Goal: Task Accomplishment & Management: Use online tool/utility

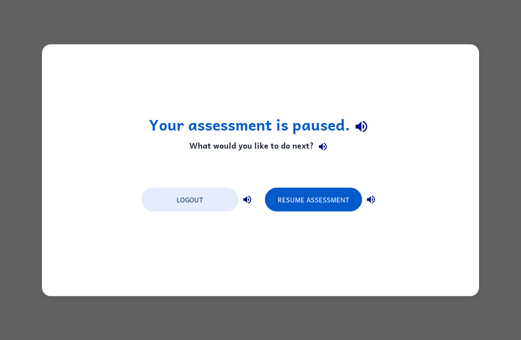
click at [458, 312] on div "Your assessment is paused. What would you like to do next? Logout Resume Assess…" at bounding box center [260, 170] width 521 height 340
click at [332, 200] on button "Resume Assessment" at bounding box center [313, 200] width 97 height 24
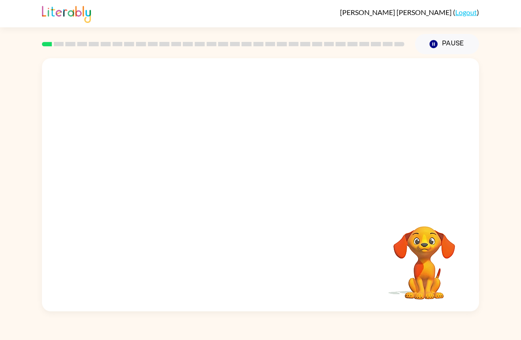
click at [435, 276] on video "Your browser must support playing .mp4 files to use Literably. Please try using…" at bounding box center [424, 257] width 88 height 88
click at [431, 267] on video "Your browser must support playing .mp4 files to use Literably. Please try using…" at bounding box center [424, 257] width 88 height 88
click at [446, 281] on video "Your browser must support playing .mp4 files to use Literably. Please try using…" at bounding box center [424, 257] width 88 height 88
click at [443, 281] on video "Your browser must support playing .mp4 files to use Literably. Please try using…" at bounding box center [424, 257] width 88 height 88
click at [417, 301] on div "Your browser must support playing .mp4 files to use Literably. Please try using…" at bounding box center [424, 257] width 88 height 88
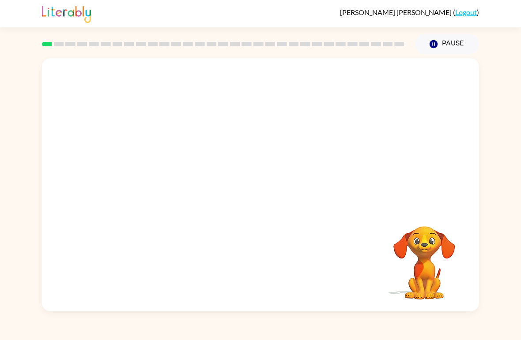
click at [415, 289] on video "Your browser must support playing .mp4 files to use Literably. Please try using…" at bounding box center [424, 257] width 88 height 88
click at [404, 267] on video "Your browser must support playing .mp4 files to use Literably. Please try using…" at bounding box center [424, 257] width 88 height 88
click at [435, 257] on video "Your browser must support playing .mp4 files to use Literably. Please try using…" at bounding box center [424, 257] width 88 height 88
click at [418, 248] on video "Your browser must support playing .mp4 files to use Literably. Please try using…" at bounding box center [424, 257] width 88 height 88
click at [417, 248] on video "Your browser must support playing .mp4 files to use Literably. Please try using…" at bounding box center [424, 257] width 88 height 88
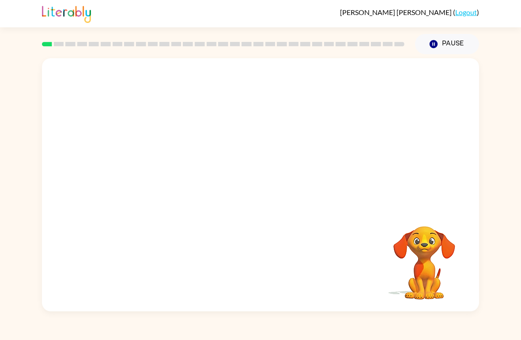
click at [327, 214] on div "Your browser must support playing .mp4 files to use Literably. Please try using…" at bounding box center [260, 184] width 437 height 253
click at [294, 189] on div at bounding box center [260, 133] width 437 height 150
click at [258, 172] on div at bounding box center [260, 133] width 437 height 150
click at [349, 101] on video "Your browser must support playing .mp4 files to use Literably. Please try using…" at bounding box center [260, 133] width 437 height 150
click at [342, 84] on video "Your browser must support playing .mp4 files to use Literably. Please try using…" at bounding box center [260, 133] width 437 height 150
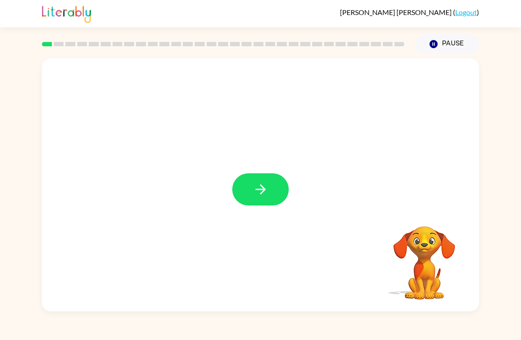
click at [261, 196] on icon "button" at bounding box center [260, 189] width 15 height 15
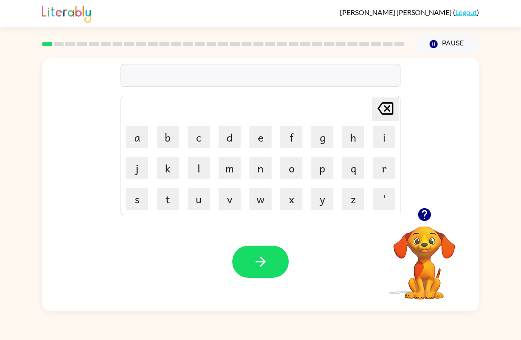
click at [432, 210] on button "button" at bounding box center [424, 214] width 23 height 23
click at [203, 278] on div "Your browser must support playing .mp4 files to use Literably. Please try using…" at bounding box center [260, 261] width 437 height 99
click at [263, 269] on icon "button" at bounding box center [260, 261] width 15 height 15
click at [429, 218] on icon "button" at bounding box center [423, 214] width 13 height 13
click at [254, 268] on icon "button" at bounding box center [260, 261] width 15 height 15
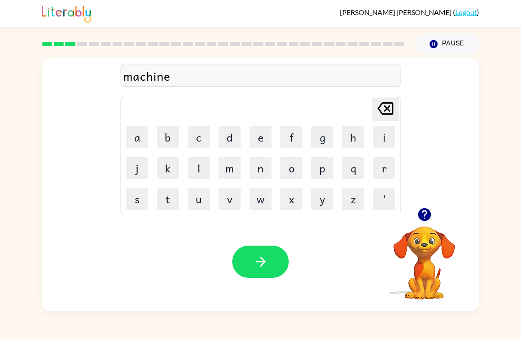
click at [267, 272] on button "button" at bounding box center [260, 262] width 56 height 32
click at [266, 272] on div at bounding box center [260, 262] width 56 height 32
click at [433, 218] on button "button" at bounding box center [424, 214] width 23 height 23
click at [267, 259] on icon "button" at bounding box center [260, 261] width 15 height 15
click at [422, 217] on icon "button" at bounding box center [423, 214] width 13 height 13
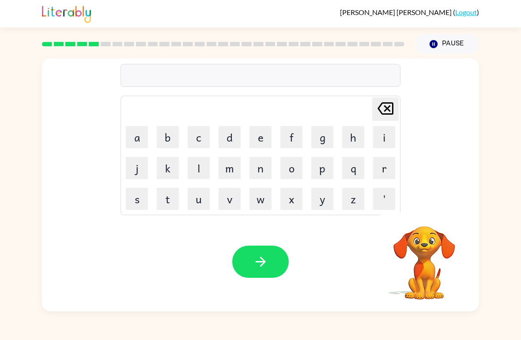
click at [434, 240] on video "Your browser must support playing .mp4 files to use Literably. Please try using…" at bounding box center [424, 257] width 88 height 88
click at [421, 214] on icon "button" at bounding box center [423, 214] width 13 height 13
click at [295, 275] on div "Your browser must support playing .mp4 files to use Literably. Please try using…" at bounding box center [260, 261] width 437 height 99
click at [261, 249] on button "button" at bounding box center [260, 262] width 56 height 32
click at [268, 265] on icon "button" at bounding box center [260, 261] width 15 height 15
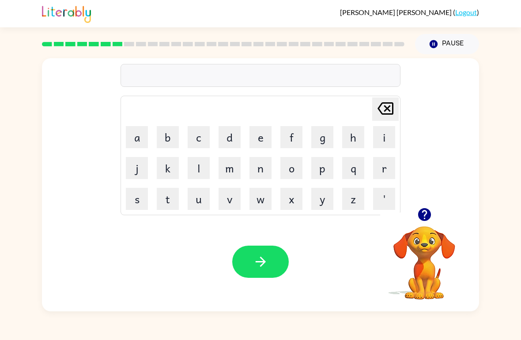
click at [417, 218] on icon "button" at bounding box center [424, 214] width 15 height 15
click at [262, 266] on icon "button" at bounding box center [260, 262] width 10 height 10
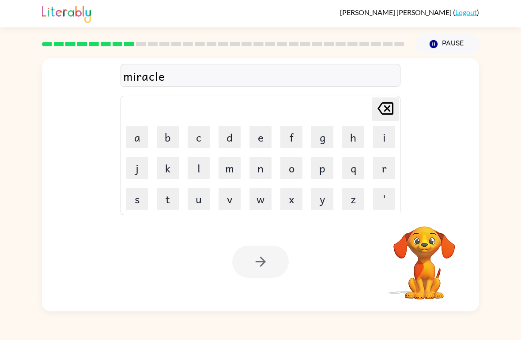
click at [251, 255] on div at bounding box center [260, 262] width 56 height 32
click at [265, 262] on icon "button" at bounding box center [260, 262] width 10 height 10
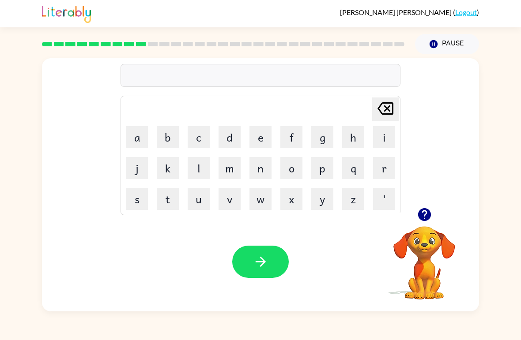
click at [428, 213] on icon "button" at bounding box center [423, 214] width 13 height 13
click at [272, 271] on button "button" at bounding box center [260, 262] width 56 height 32
click at [420, 214] on icon "button" at bounding box center [423, 214] width 13 height 13
click at [269, 275] on button "button" at bounding box center [260, 262] width 56 height 32
click at [267, 262] on icon "button" at bounding box center [260, 261] width 15 height 15
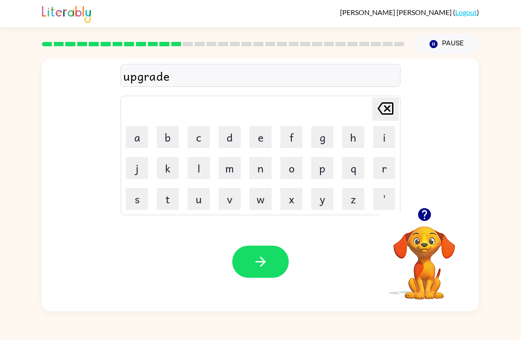
click at [259, 272] on button "button" at bounding box center [260, 262] width 56 height 32
click at [258, 272] on div at bounding box center [260, 262] width 56 height 32
click at [426, 212] on icon "button" at bounding box center [424, 214] width 15 height 15
click at [425, 220] on icon "button" at bounding box center [423, 214] width 13 height 13
click at [271, 270] on button "button" at bounding box center [260, 262] width 56 height 32
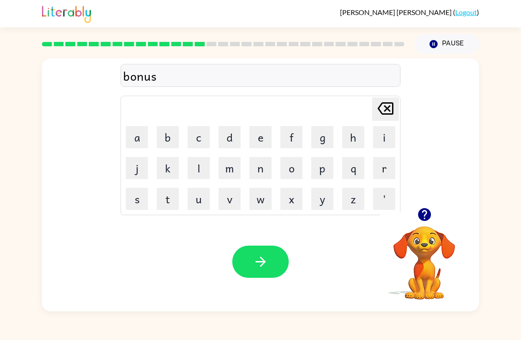
click at [276, 259] on button "button" at bounding box center [260, 262] width 56 height 32
click at [251, 269] on button "button" at bounding box center [260, 262] width 56 height 32
click at [444, 249] on video "Your browser must support playing .mp4 files to use Literably. Please try using…" at bounding box center [424, 257] width 88 height 88
click at [429, 214] on icon "button" at bounding box center [423, 214] width 13 height 13
click at [280, 284] on div "Your browser must support playing .mp4 files to use Literably. Please try using…" at bounding box center [260, 261] width 437 height 99
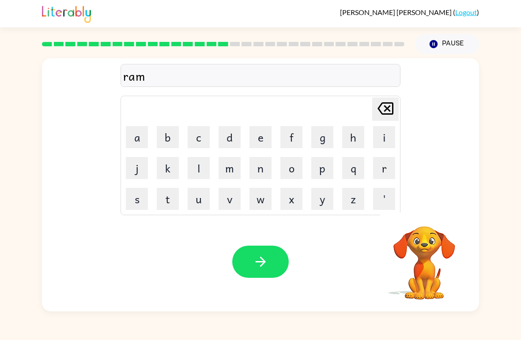
click at [280, 284] on div "Your browser must support playing .mp4 files to use Literably. Please try using…" at bounding box center [260, 261] width 437 height 99
click at [273, 265] on button "button" at bounding box center [260, 262] width 56 height 32
click at [428, 214] on icon "button" at bounding box center [423, 214] width 13 height 13
click at [286, 255] on button "button" at bounding box center [260, 262] width 56 height 32
click at [267, 268] on icon "button" at bounding box center [260, 261] width 15 height 15
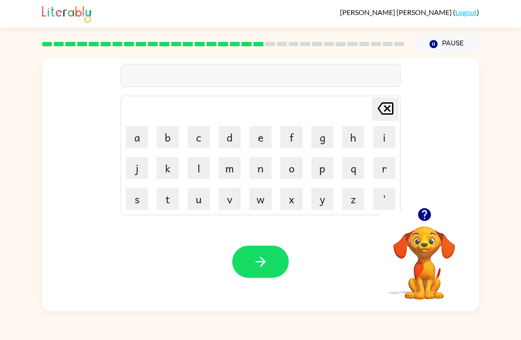
click at [431, 211] on icon "button" at bounding box center [424, 214] width 15 height 15
click at [430, 219] on icon "button" at bounding box center [424, 214] width 15 height 15
click at [418, 218] on icon "button" at bounding box center [423, 214] width 13 height 13
click at [275, 271] on button "button" at bounding box center [260, 262] width 56 height 32
click at [271, 273] on button "button" at bounding box center [260, 262] width 56 height 32
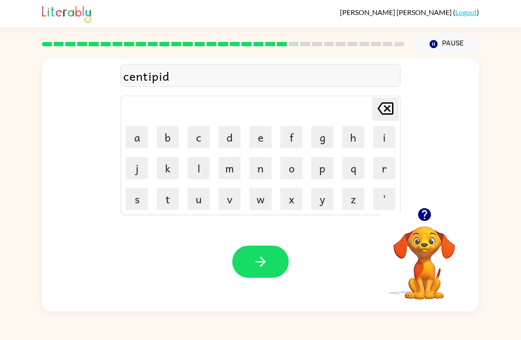
click at [263, 268] on icon "button" at bounding box center [260, 261] width 15 height 15
click at [433, 217] on button "button" at bounding box center [424, 214] width 23 height 23
click at [275, 252] on button "button" at bounding box center [260, 262] width 56 height 32
click at [258, 277] on button "button" at bounding box center [260, 262] width 56 height 32
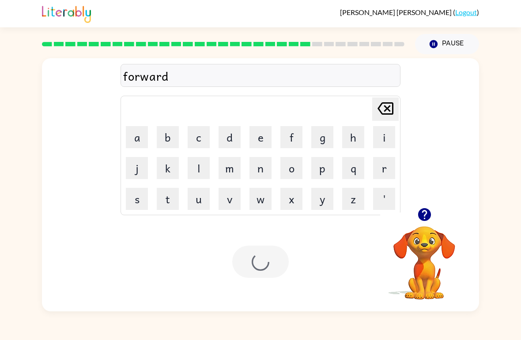
click at [259, 278] on div "Your browser must support playing .mp4 files to use Literably. Please try using…" at bounding box center [260, 261] width 437 height 99
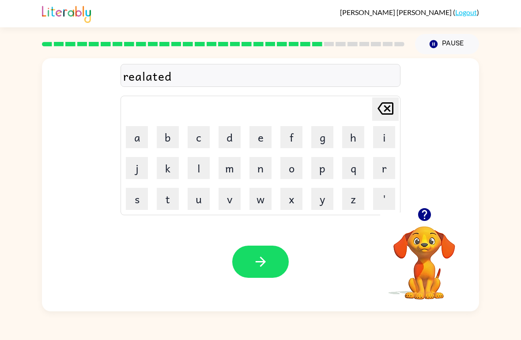
click at [267, 283] on div "Your browser must support playing .mp4 files to use Literably. Please try using…" at bounding box center [260, 261] width 437 height 99
click at [269, 263] on button "button" at bounding box center [260, 262] width 56 height 32
click at [261, 264] on icon "button" at bounding box center [260, 261] width 15 height 15
click at [252, 277] on button "button" at bounding box center [260, 262] width 56 height 32
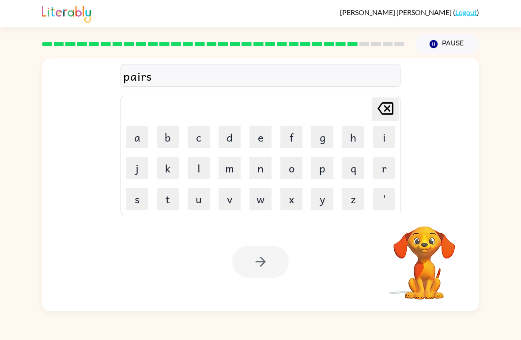
click at [267, 266] on div at bounding box center [260, 262] width 56 height 32
click at [277, 267] on button "button" at bounding box center [260, 262] width 56 height 32
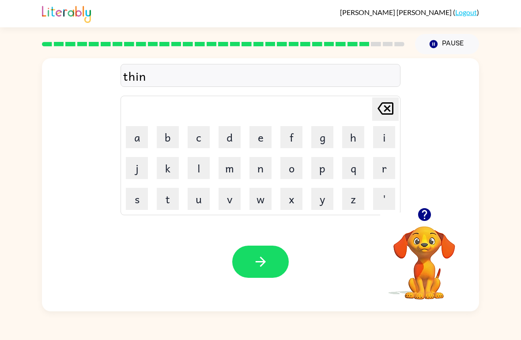
click at [270, 255] on button "button" at bounding box center [260, 262] width 56 height 32
click at [270, 268] on button "button" at bounding box center [260, 262] width 56 height 32
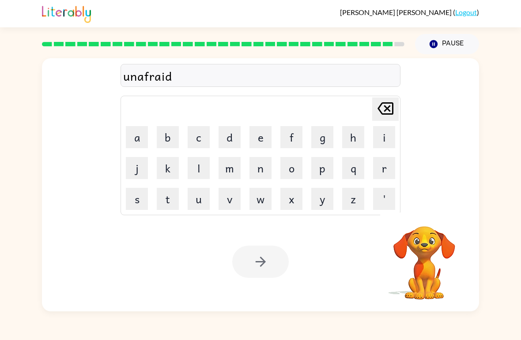
click at [268, 269] on icon "button" at bounding box center [260, 261] width 15 height 15
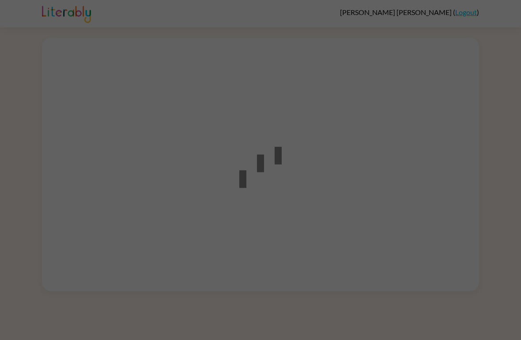
click at [495, 146] on div at bounding box center [260, 170] width 521 height 340
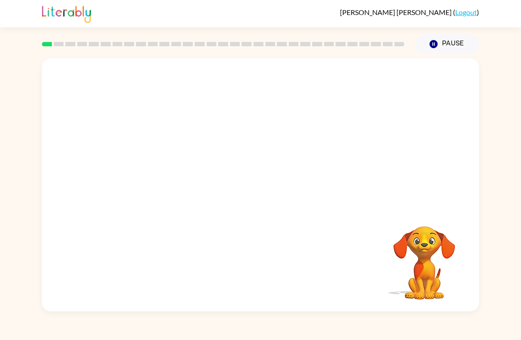
click at [288, 230] on div "Your browser must support playing .mp4 files to use Literably. Please try using…" at bounding box center [260, 184] width 437 height 253
click at [370, 120] on video "Your browser must support playing .mp4 files to use Literably. Please try using…" at bounding box center [260, 133] width 437 height 150
click at [271, 179] on div at bounding box center [260, 189] width 56 height 32
click at [270, 192] on button "button" at bounding box center [260, 189] width 56 height 32
click at [270, 192] on div at bounding box center [260, 189] width 56 height 32
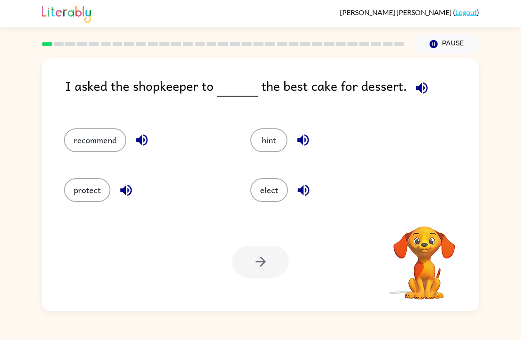
click at [270, 190] on button "elect" at bounding box center [269, 190] width 38 height 24
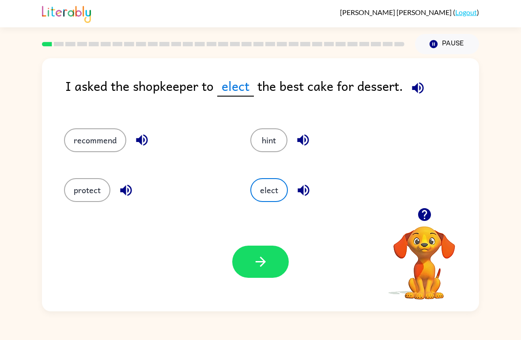
click at [72, 182] on button "protect" at bounding box center [87, 190] width 46 height 24
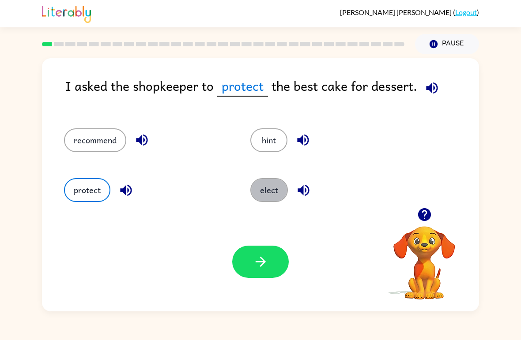
click at [261, 185] on button "elect" at bounding box center [269, 190] width 38 height 24
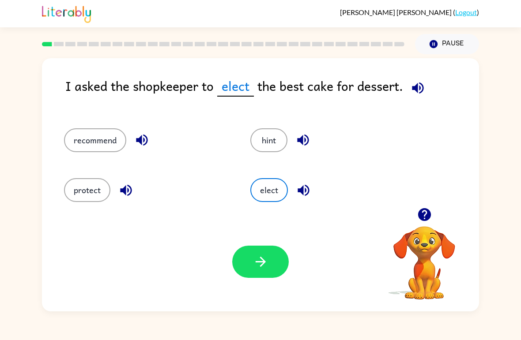
click at [256, 255] on icon "button" at bounding box center [260, 261] width 15 height 15
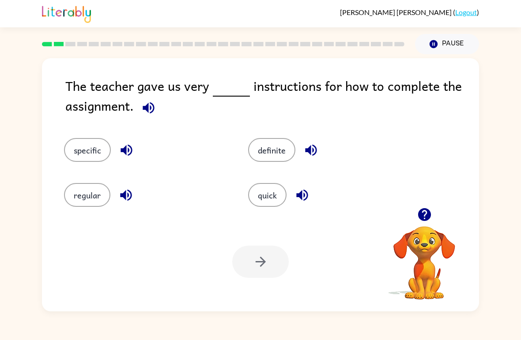
click at [271, 196] on button "quick" at bounding box center [267, 195] width 38 height 24
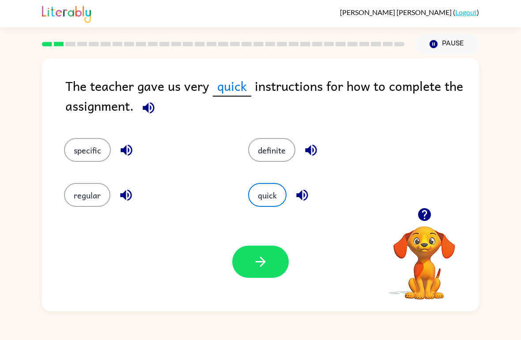
click at [91, 143] on button "specific" at bounding box center [87, 150] width 47 height 24
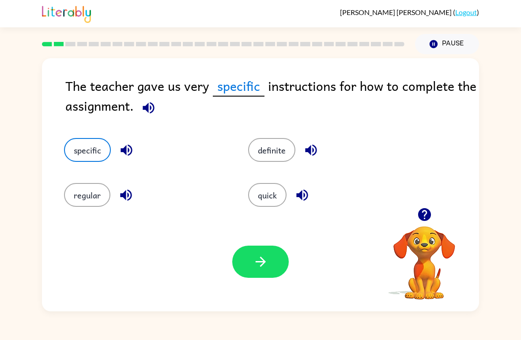
click at [262, 277] on button "button" at bounding box center [260, 262] width 56 height 32
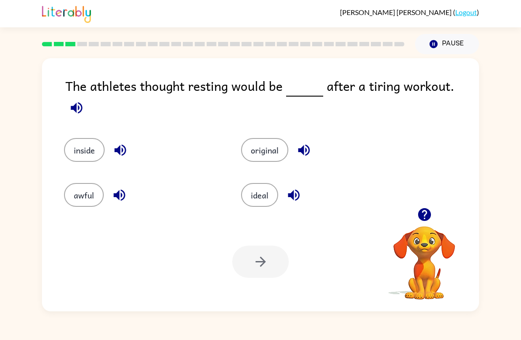
click at [262, 195] on button "ideal" at bounding box center [259, 195] width 37 height 24
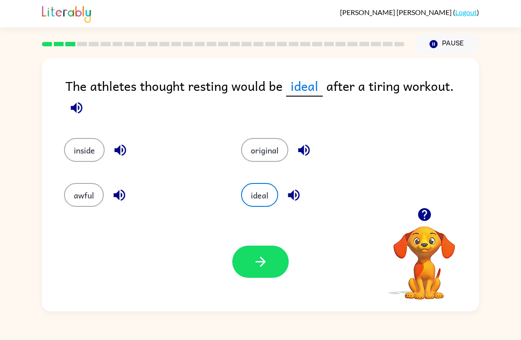
click at [271, 261] on button "button" at bounding box center [260, 262] width 56 height 32
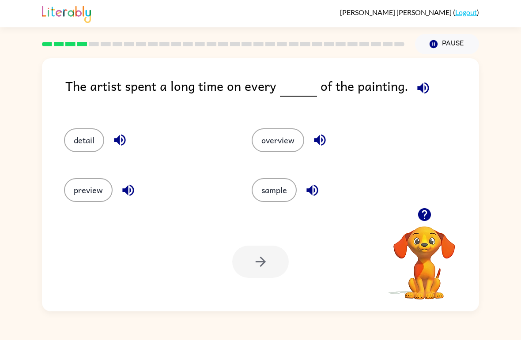
click at [81, 130] on button "detail" at bounding box center [84, 140] width 40 height 24
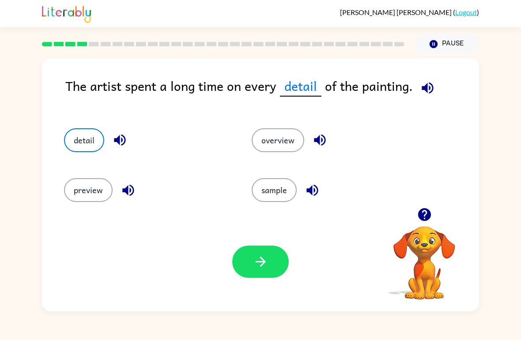
click at [261, 259] on icon "button" at bounding box center [260, 262] width 10 height 10
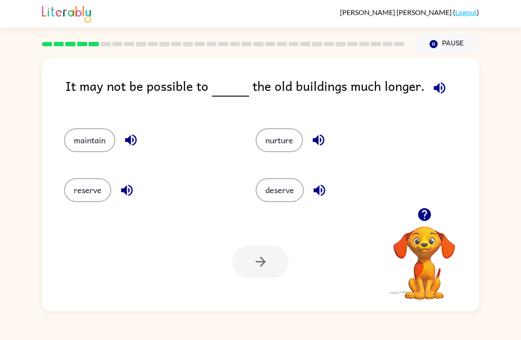
click at [89, 132] on button "maintain" at bounding box center [89, 140] width 51 height 24
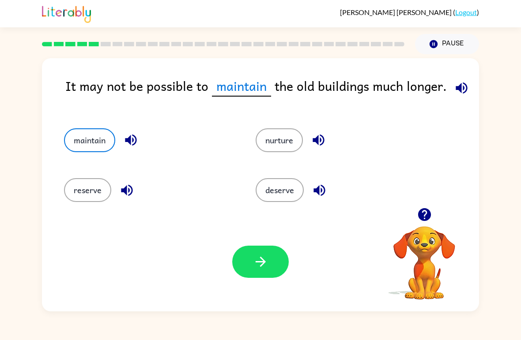
click at [270, 262] on button "button" at bounding box center [260, 262] width 56 height 32
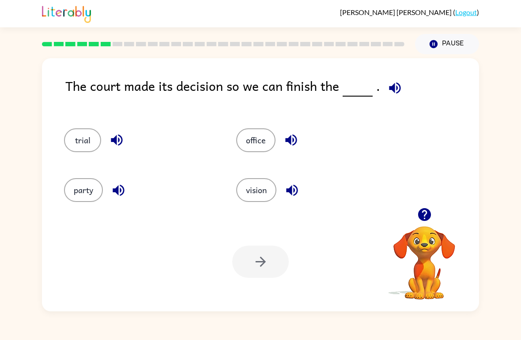
click at [69, 180] on button "party" at bounding box center [83, 190] width 39 height 24
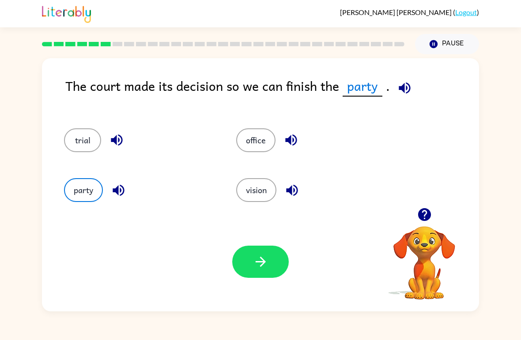
click at [81, 142] on button "trial" at bounding box center [82, 140] width 37 height 24
click at [252, 151] on button "office" at bounding box center [255, 140] width 39 height 24
click at [248, 176] on div "vision" at bounding box center [305, 187] width 172 height 50
click at [265, 201] on button "vision" at bounding box center [256, 190] width 40 height 24
click at [85, 199] on button "party" at bounding box center [83, 190] width 39 height 24
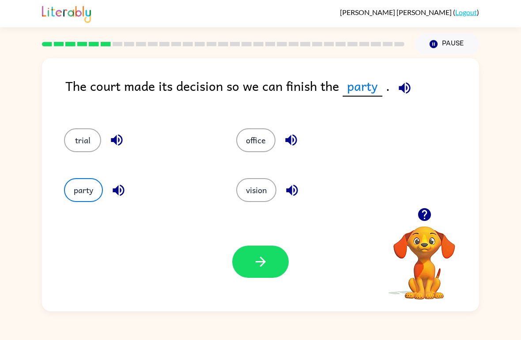
click at [263, 257] on icon "button" at bounding box center [260, 261] width 15 height 15
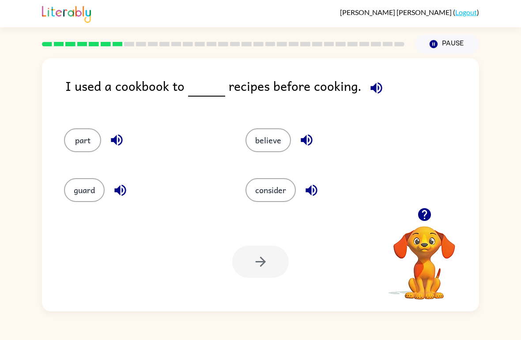
click at [284, 122] on div "believe" at bounding box center [319, 137] width 181 height 50
click at [272, 116] on div "believe" at bounding box center [319, 137] width 181 height 50
click at [262, 138] on button "believe" at bounding box center [267, 140] width 45 height 24
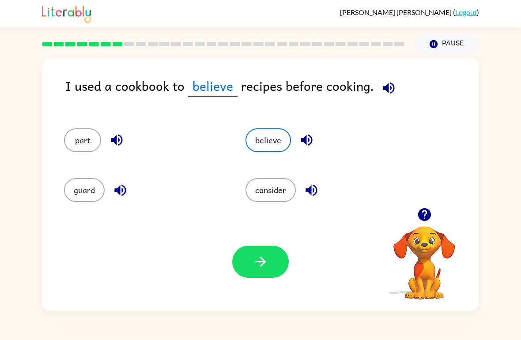
click at [274, 180] on button "consider" at bounding box center [270, 190] width 50 height 24
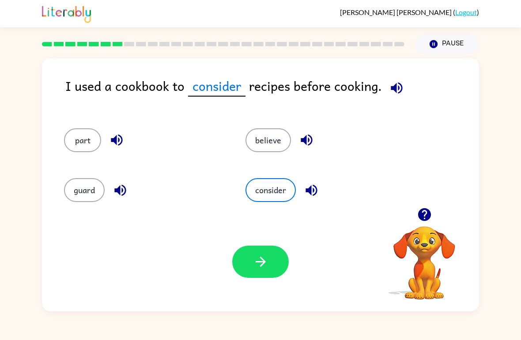
click at [268, 291] on div "Your browser must support playing .mp4 files to use Literably. Please try using…" at bounding box center [260, 261] width 437 height 99
click at [272, 266] on button "button" at bounding box center [260, 262] width 56 height 32
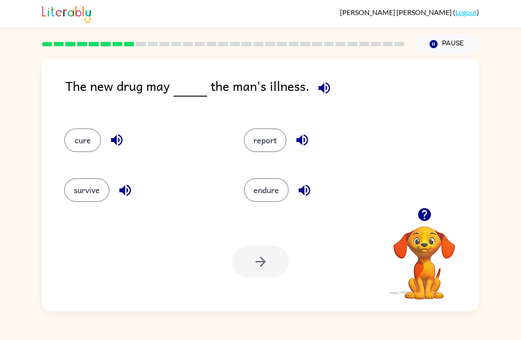
click at [263, 136] on button "report" at bounding box center [265, 140] width 43 height 24
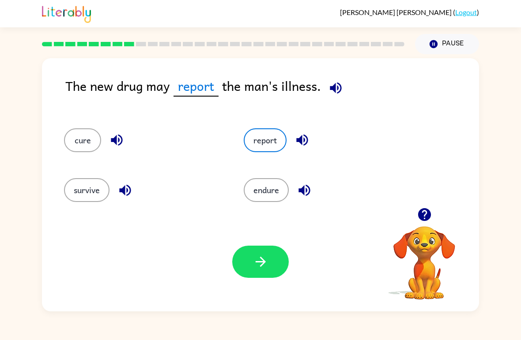
click at [273, 194] on button "endure" at bounding box center [266, 190] width 45 height 24
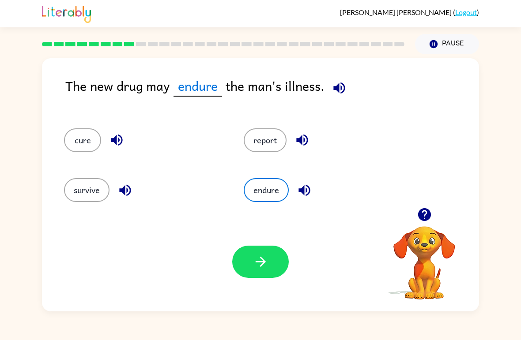
click at [268, 149] on button "report" at bounding box center [265, 140] width 43 height 24
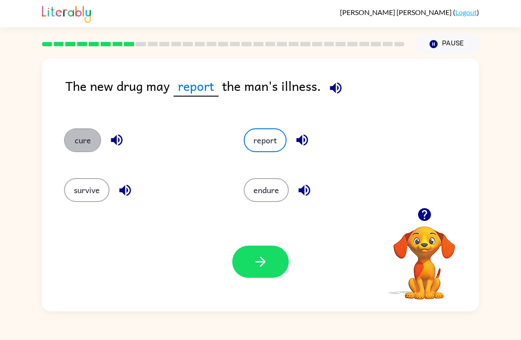
click at [89, 135] on button "cure" at bounding box center [82, 140] width 37 height 24
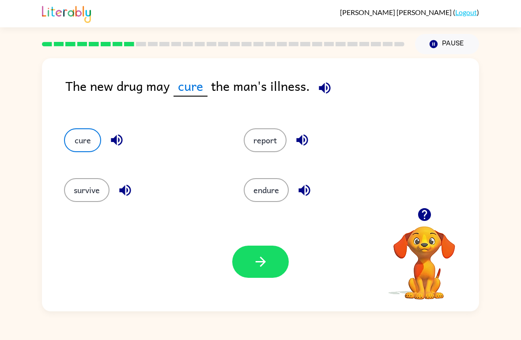
click at [258, 271] on button "button" at bounding box center [260, 262] width 56 height 32
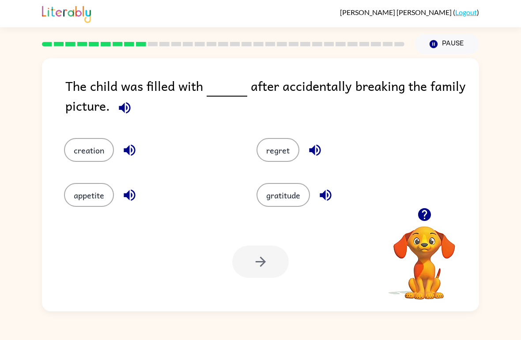
click at [271, 162] on button "regret" at bounding box center [277, 150] width 43 height 24
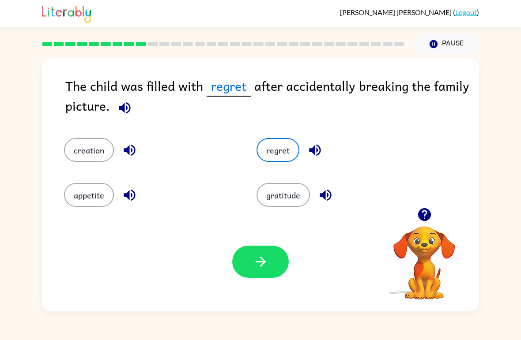
click at [261, 262] on icon "button" at bounding box center [260, 262] width 10 height 10
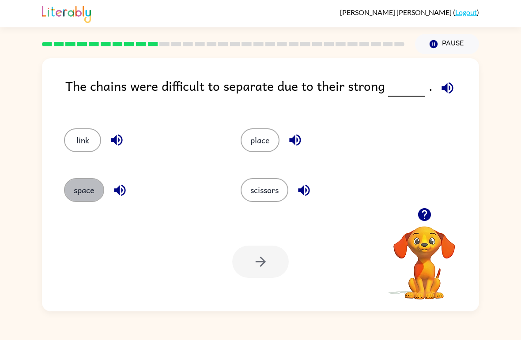
click at [97, 192] on button "space" at bounding box center [84, 190] width 40 height 24
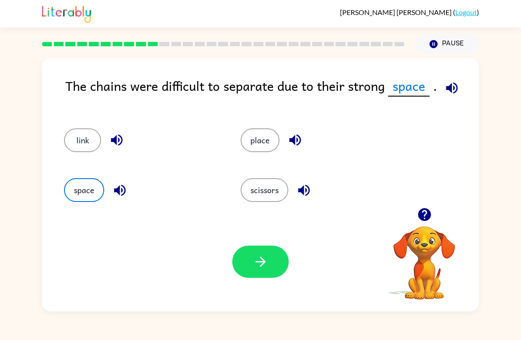
click at [281, 249] on button "button" at bounding box center [260, 262] width 56 height 32
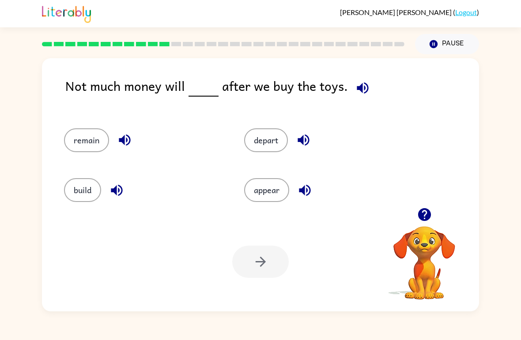
click at [81, 146] on button "remain" at bounding box center [86, 140] width 45 height 24
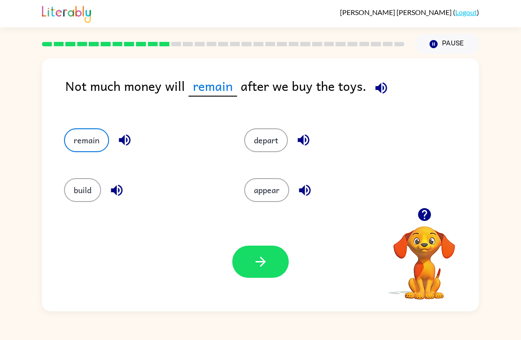
click at [255, 283] on div "Your browser must support playing .mp4 files to use Literably. Please try using…" at bounding box center [260, 261] width 437 height 99
click at [267, 259] on icon "button" at bounding box center [260, 261] width 15 height 15
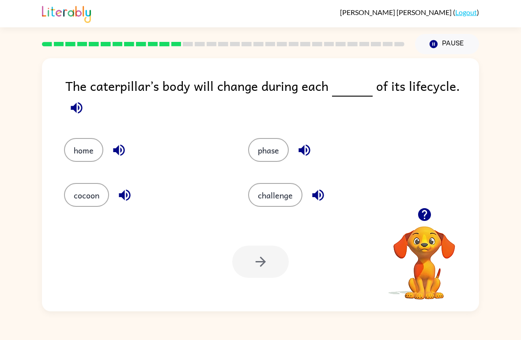
click at [265, 151] on button "phase" at bounding box center [268, 150] width 41 height 24
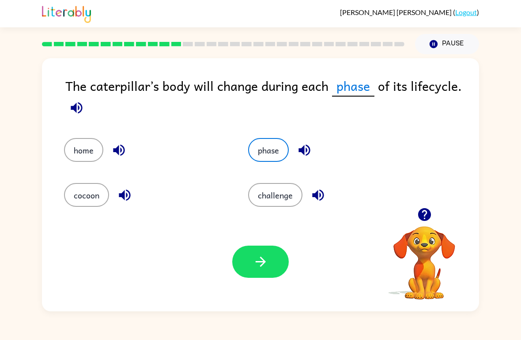
click at [268, 268] on icon "button" at bounding box center [260, 261] width 15 height 15
click at [267, 267] on div at bounding box center [260, 262] width 56 height 32
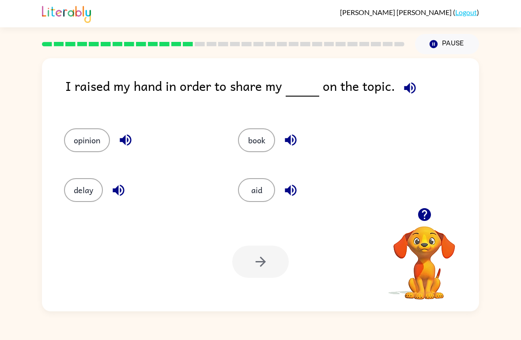
click at [83, 142] on button "opinion" at bounding box center [87, 140] width 46 height 24
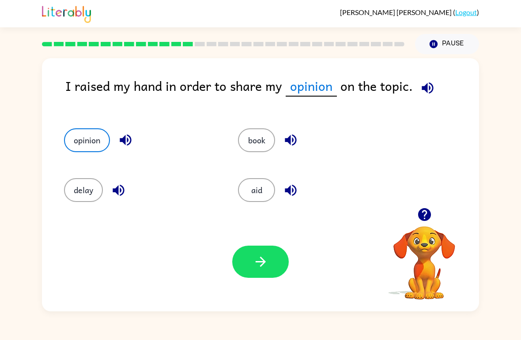
click at [270, 287] on div "Your browser must support playing .mp4 files to use Literably. Please try using…" at bounding box center [260, 261] width 437 height 99
click at [279, 268] on button "button" at bounding box center [260, 262] width 56 height 32
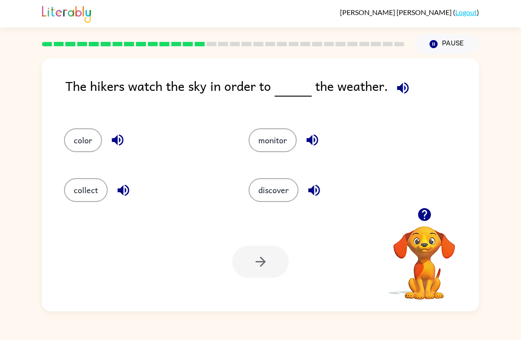
click at [288, 137] on button "monitor" at bounding box center [272, 140] width 48 height 24
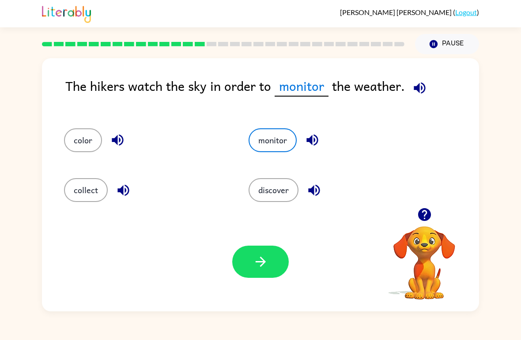
click at [268, 270] on button "button" at bounding box center [260, 262] width 56 height 32
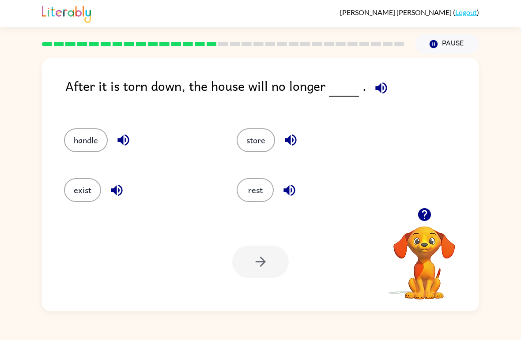
click at [98, 199] on button "exist" at bounding box center [82, 190] width 37 height 24
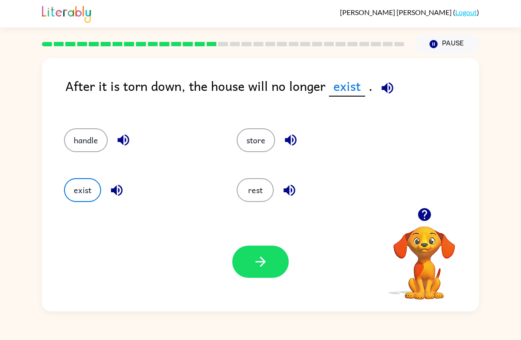
click at [277, 258] on button "button" at bounding box center [260, 262] width 56 height 32
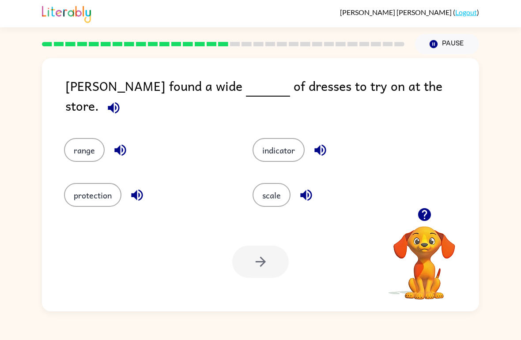
click at [283, 183] on button "scale" at bounding box center [271, 195] width 38 height 24
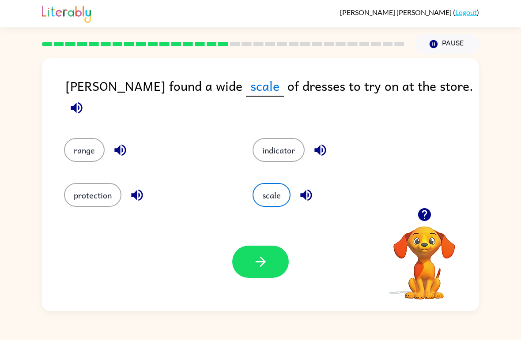
click at [265, 286] on div "Your browser must support playing .mp4 files to use Literably. Please try using…" at bounding box center [260, 261] width 437 height 99
click at [269, 264] on button "button" at bounding box center [260, 262] width 56 height 32
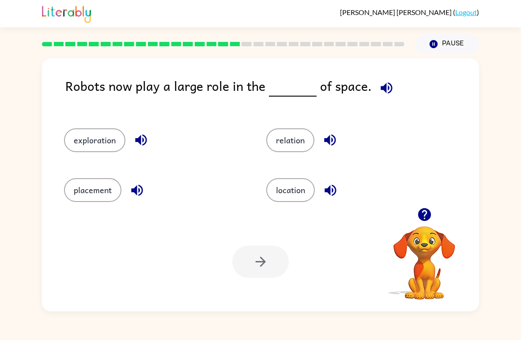
click at [110, 141] on button "exploration" at bounding box center [94, 140] width 61 height 24
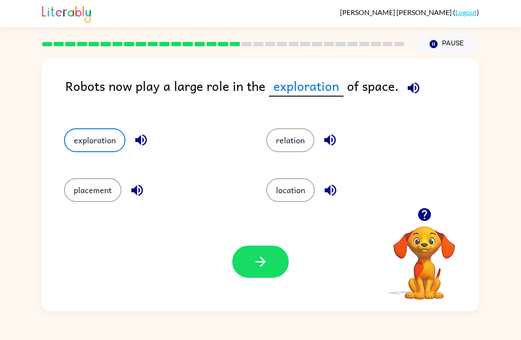
click at [291, 202] on button "location" at bounding box center [290, 190] width 49 height 24
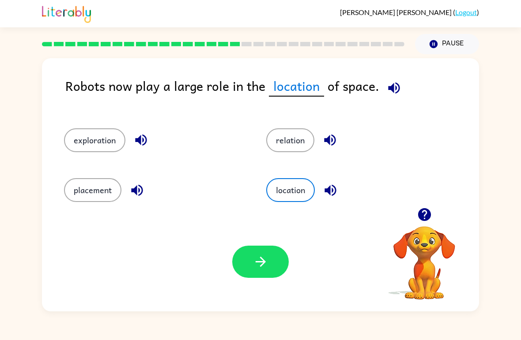
click at [287, 152] on button "relation" at bounding box center [290, 140] width 48 height 24
click at [302, 202] on button "location" at bounding box center [290, 190] width 49 height 24
click at [263, 243] on div "Your browser must support playing .mp4 files to use Literably. Please try using…" at bounding box center [260, 261] width 437 height 99
click at [251, 267] on button "button" at bounding box center [260, 262] width 56 height 32
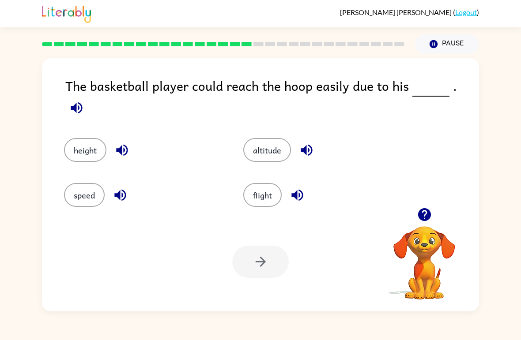
click at [78, 195] on button "speed" at bounding box center [84, 195] width 41 height 24
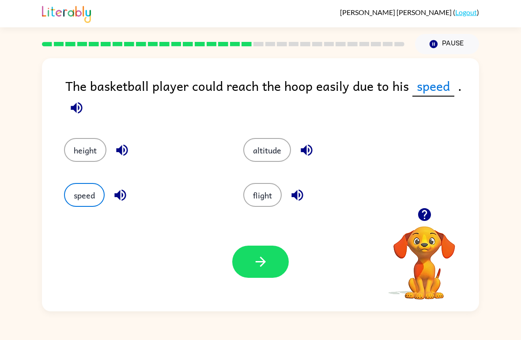
click at [82, 154] on button "height" at bounding box center [85, 150] width 42 height 24
click at [286, 254] on button "button" at bounding box center [260, 262] width 56 height 32
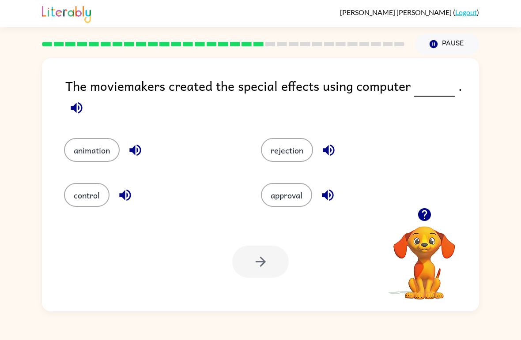
click at [295, 189] on button "approval" at bounding box center [286, 195] width 51 height 24
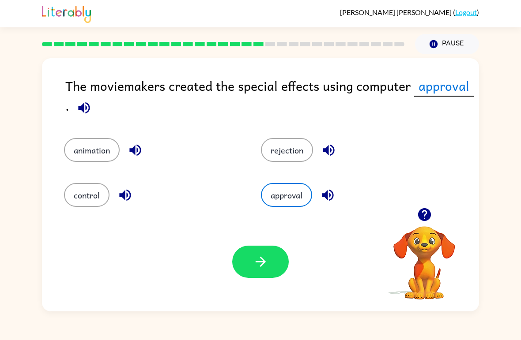
click at [89, 179] on div "control" at bounding box center [145, 188] width 197 height 45
click at [92, 192] on button "control" at bounding box center [86, 195] width 45 height 24
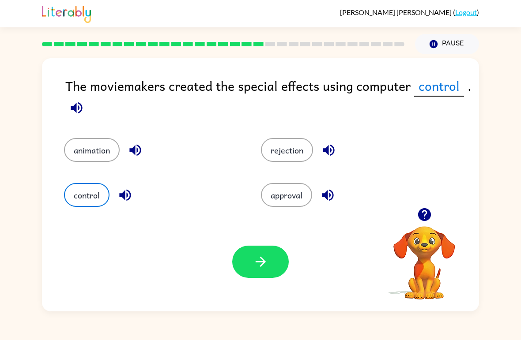
click at [244, 240] on div "Your browser must support playing .mp4 files to use Literably. Please try using…" at bounding box center [260, 261] width 437 height 99
click at [258, 272] on button "button" at bounding box center [260, 262] width 56 height 32
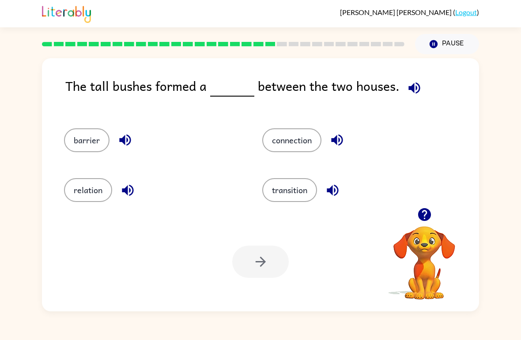
click at [298, 133] on button "connection" at bounding box center [291, 140] width 59 height 24
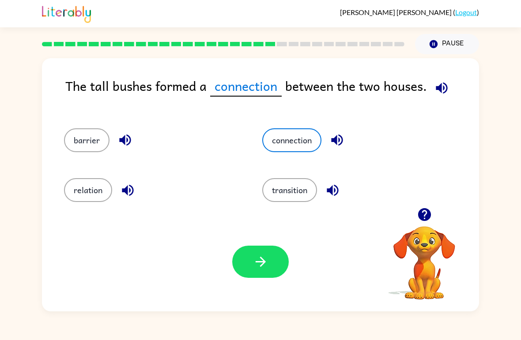
click at [260, 260] on icon "button" at bounding box center [260, 261] width 15 height 15
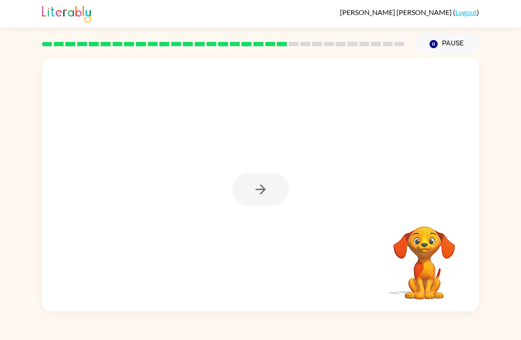
click at [205, 205] on div at bounding box center [260, 184] width 437 height 253
click at [100, 253] on div at bounding box center [260, 184] width 437 height 253
click at [87, 251] on div at bounding box center [260, 184] width 437 height 253
click at [90, 263] on div at bounding box center [260, 184] width 437 height 253
click at [269, 178] on button "button" at bounding box center [260, 189] width 56 height 32
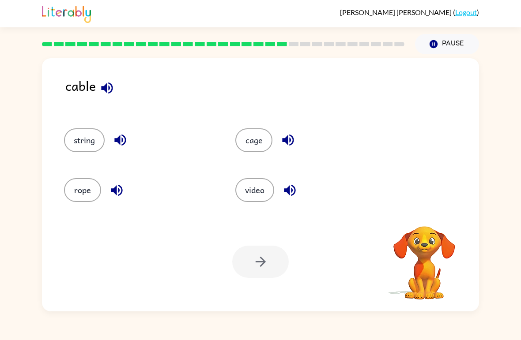
click at [84, 135] on button "string" at bounding box center [84, 140] width 41 height 24
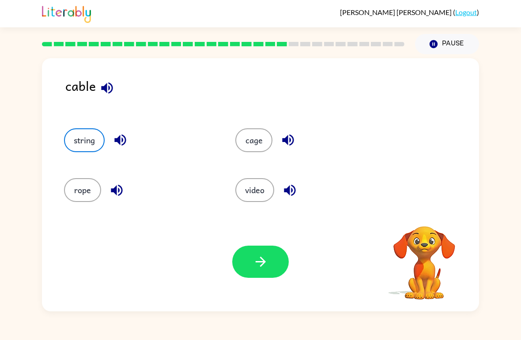
click at [276, 262] on button "button" at bounding box center [260, 262] width 56 height 32
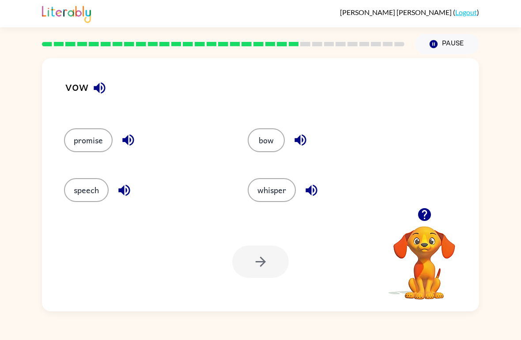
click at [280, 137] on button "bow" at bounding box center [266, 140] width 37 height 24
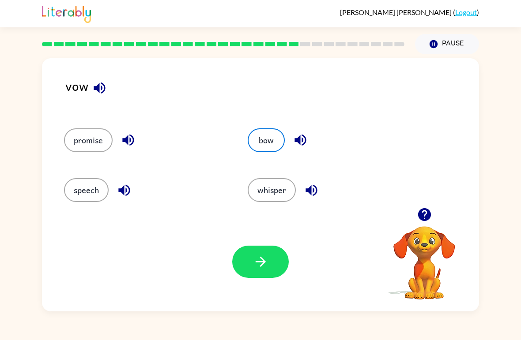
click at [268, 266] on button "button" at bounding box center [260, 262] width 56 height 32
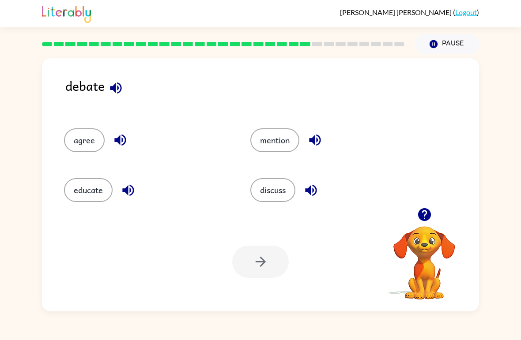
click at [82, 134] on button "agree" at bounding box center [84, 140] width 41 height 24
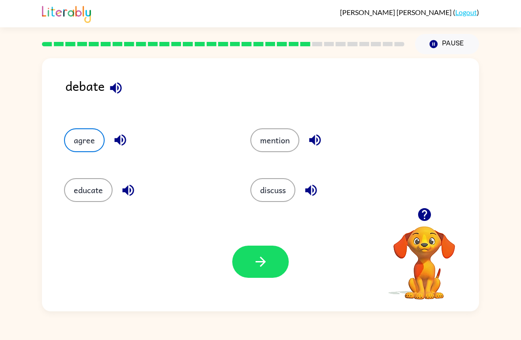
click at [267, 256] on icon "button" at bounding box center [260, 261] width 15 height 15
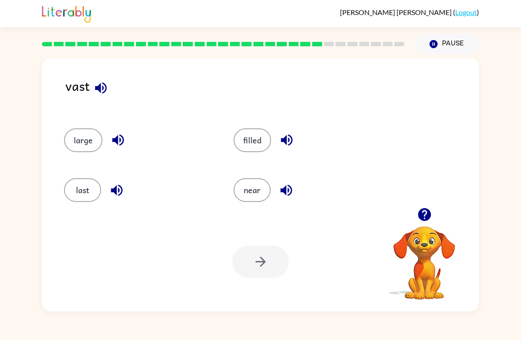
click at [248, 184] on button "near" at bounding box center [251, 190] width 37 height 24
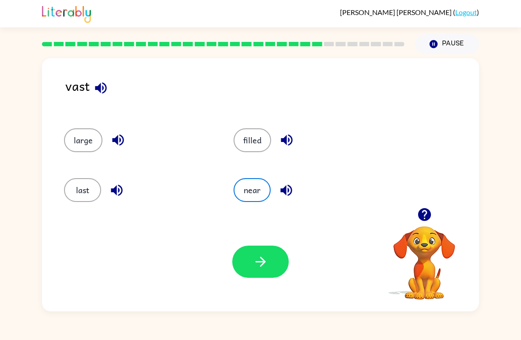
click at [253, 254] on button "button" at bounding box center [260, 262] width 56 height 32
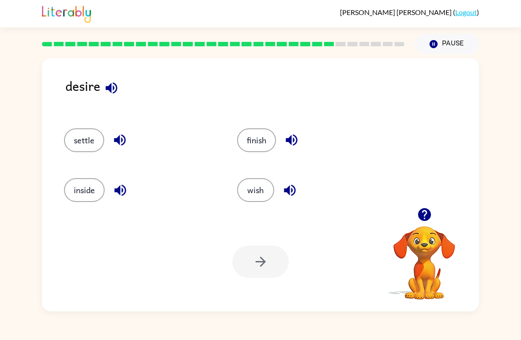
click at [93, 152] on button "settle" at bounding box center [84, 140] width 40 height 24
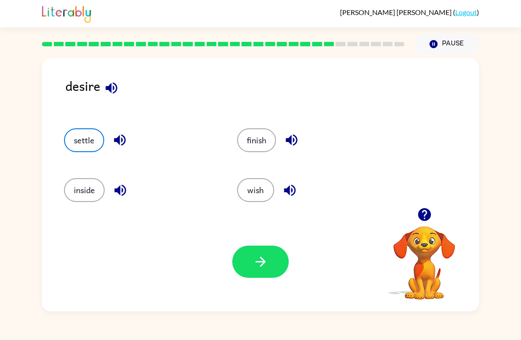
click at [248, 255] on button "button" at bounding box center [260, 262] width 56 height 32
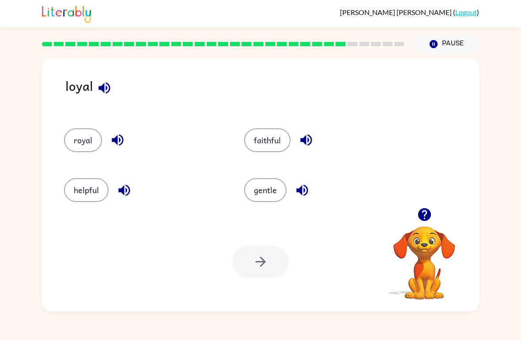
click at [66, 204] on div "helpful" at bounding box center [137, 187] width 180 height 50
click at [95, 189] on button "helpful" at bounding box center [86, 190] width 45 height 24
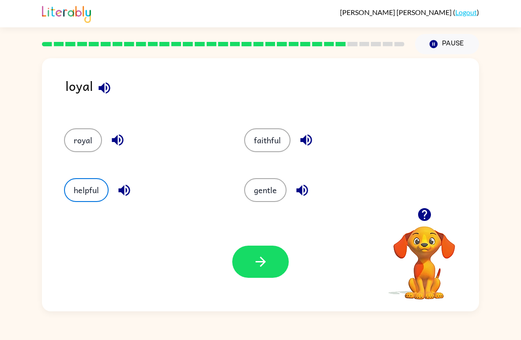
click at [233, 268] on button "button" at bounding box center [260, 262] width 56 height 32
click at [260, 268] on div at bounding box center [260, 262] width 56 height 32
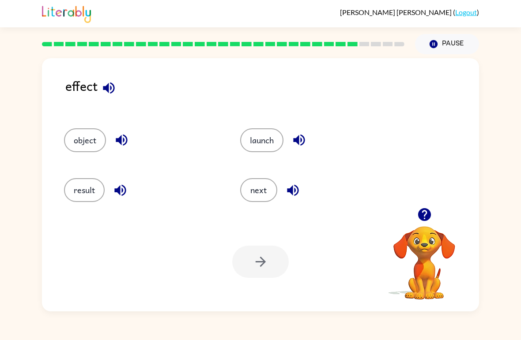
click at [85, 169] on div "result" at bounding box center [135, 187] width 176 height 50
click at [89, 198] on button "result" at bounding box center [84, 190] width 41 height 24
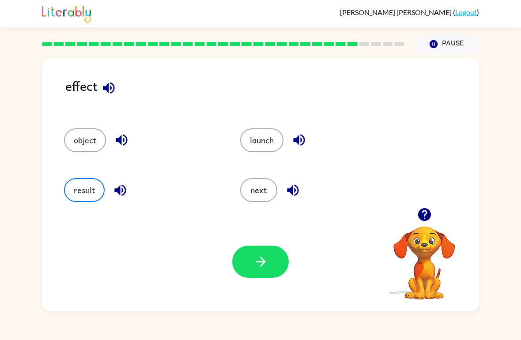
click at [259, 255] on icon "button" at bounding box center [260, 261] width 15 height 15
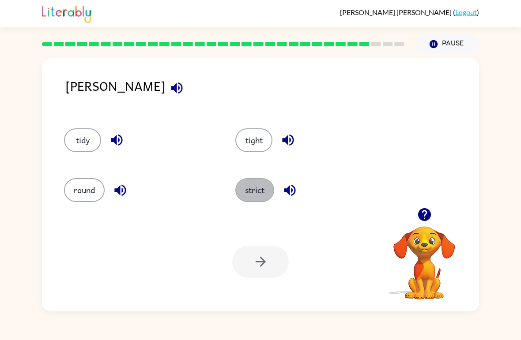
click at [270, 197] on button "strict" at bounding box center [254, 190] width 39 height 24
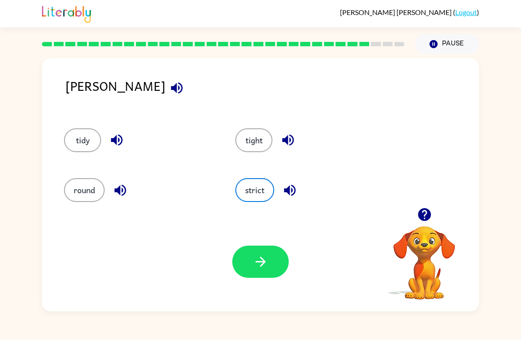
click at [249, 269] on button "button" at bounding box center [260, 262] width 56 height 32
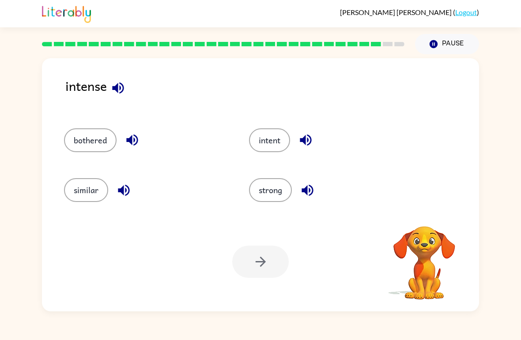
click at [274, 141] on button "intent" at bounding box center [269, 140] width 41 height 24
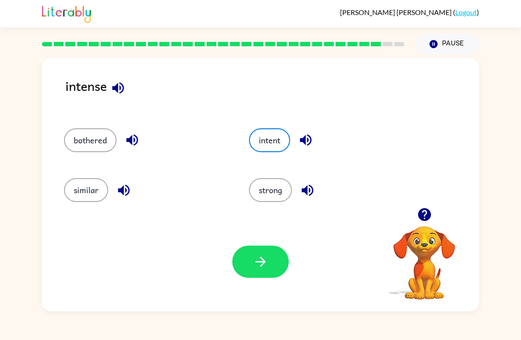
click at [270, 196] on button "strong" at bounding box center [270, 190] width 43 height 24
click at [277, 265] on button "button" at bounding box center [260, 262] width 56 height 32
